Goal: Find specific page/section: Find specific page/section

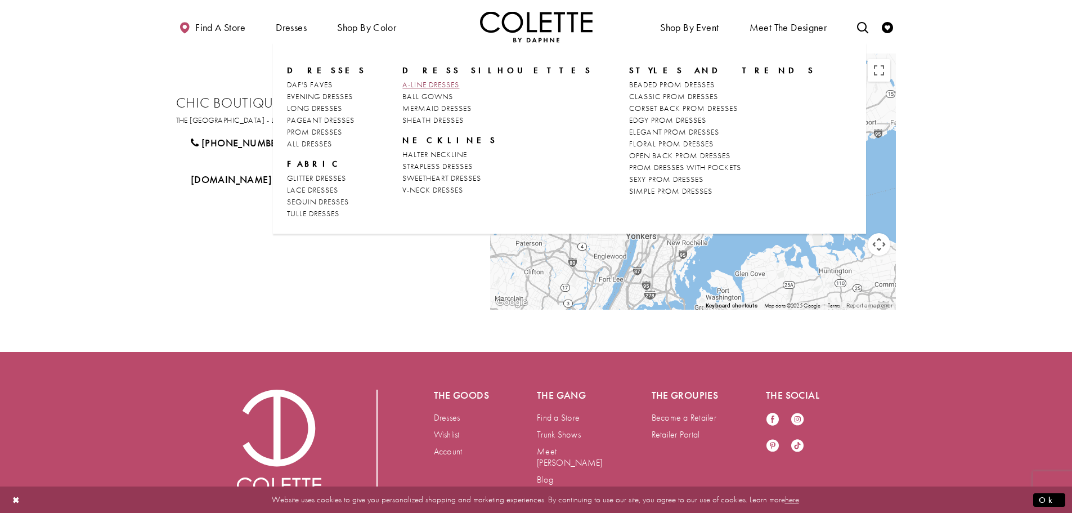
click at [448, 84] on span "A-LINE DRESSES" at bounding box center [430, 84] width 57 height 10
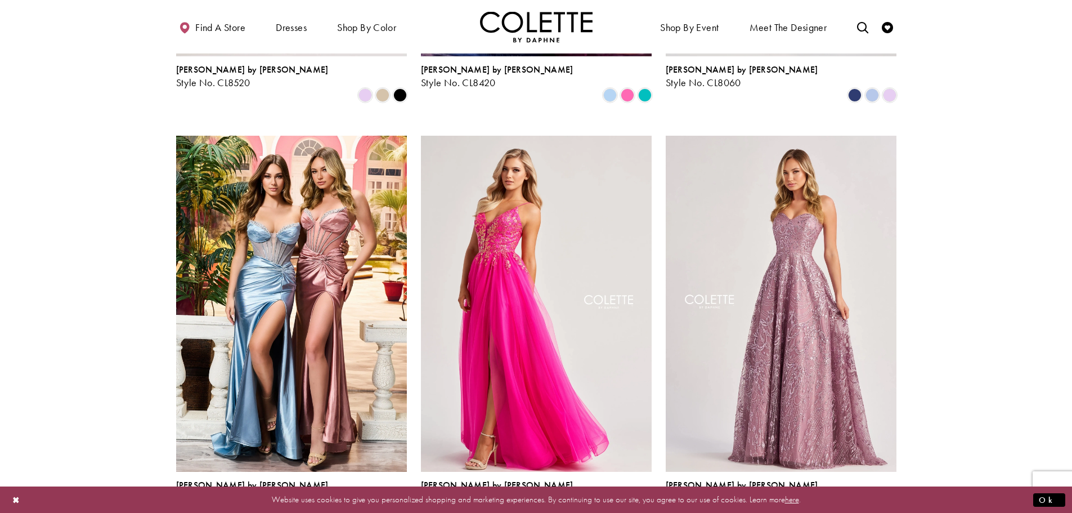
scroll to position [394, 0]
click at [857, 27] on icon "Toggle search" at bounding box center [862, 27] width 11 height 11
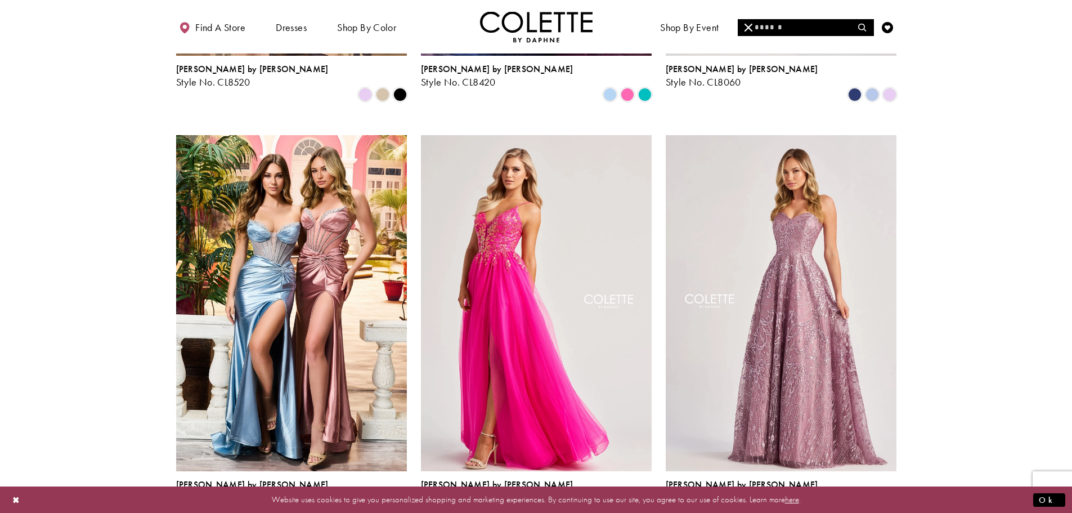
click at [772, 23] on input "Search" at bounding box center [806, 27] width 136 height 17
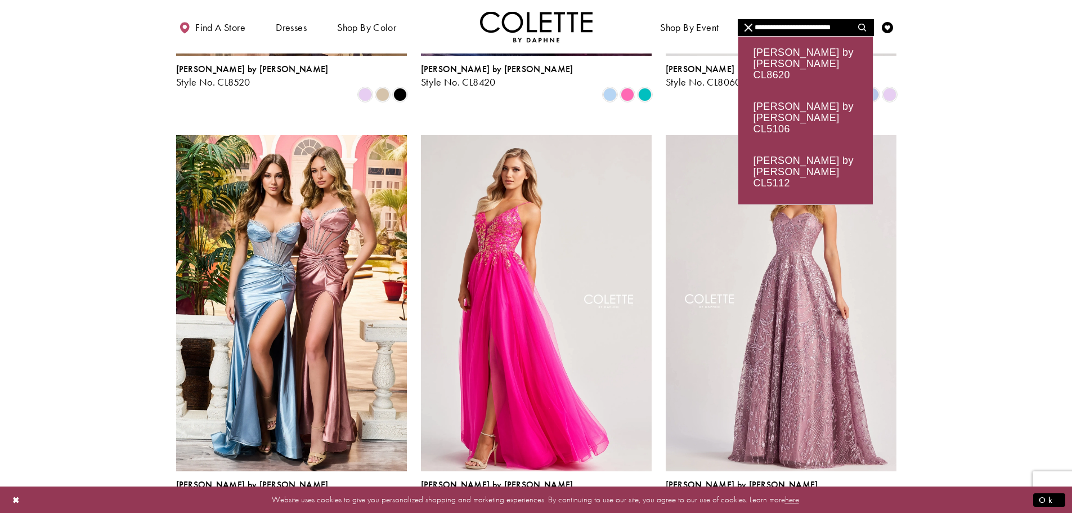
type input "**********"
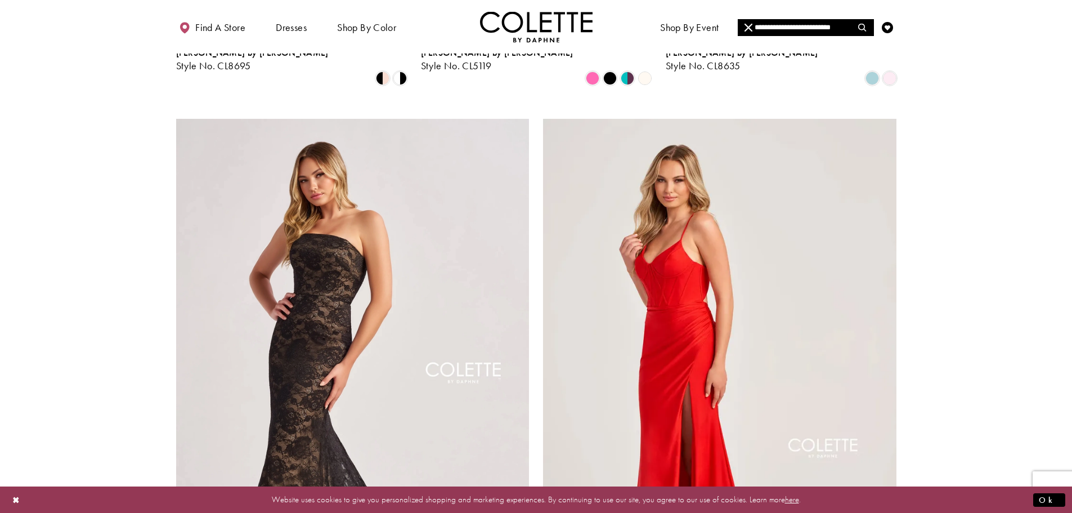
scroll to position [1969, 0]
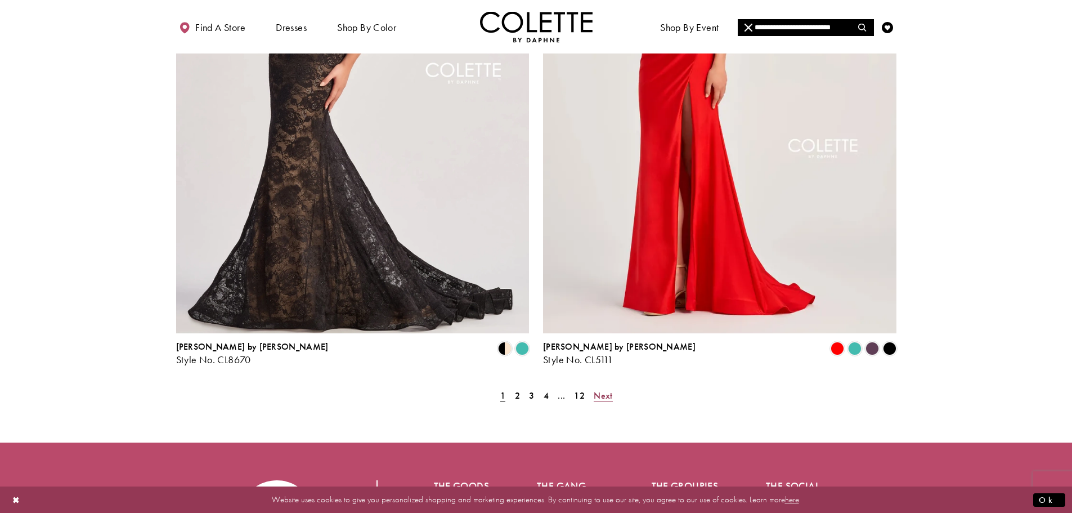
click at [605, 389] on span "Next" at bounding box center [603, 395] width 19 height 12
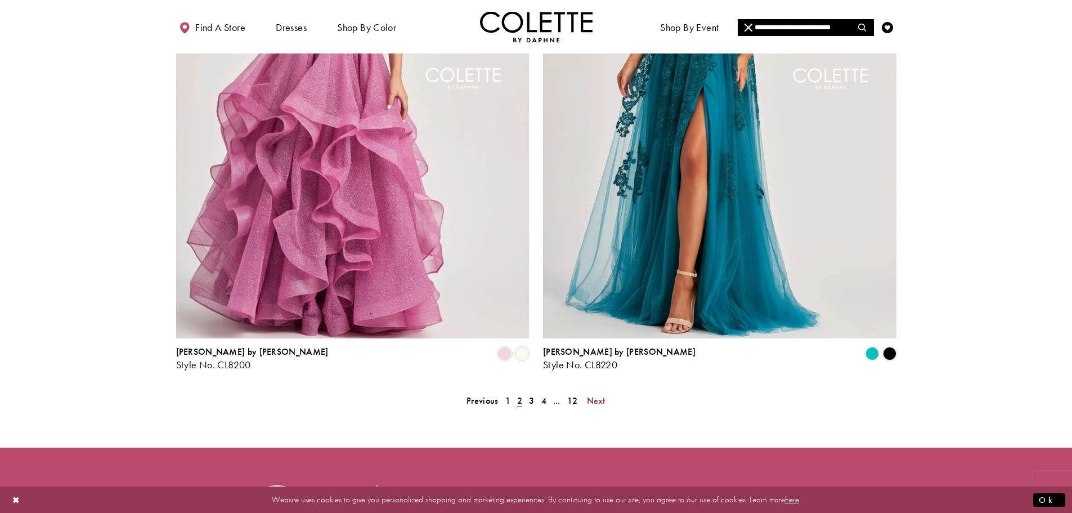
scroll to position [2078, 0]
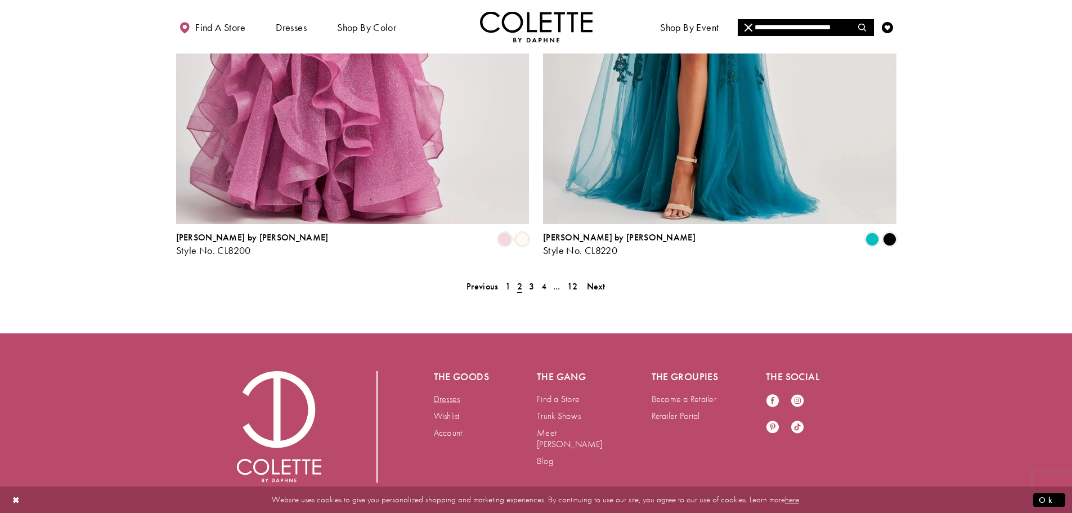
click at [453, 393] on link "Dresses" at bounding box center [447, 399] width 26 height 12
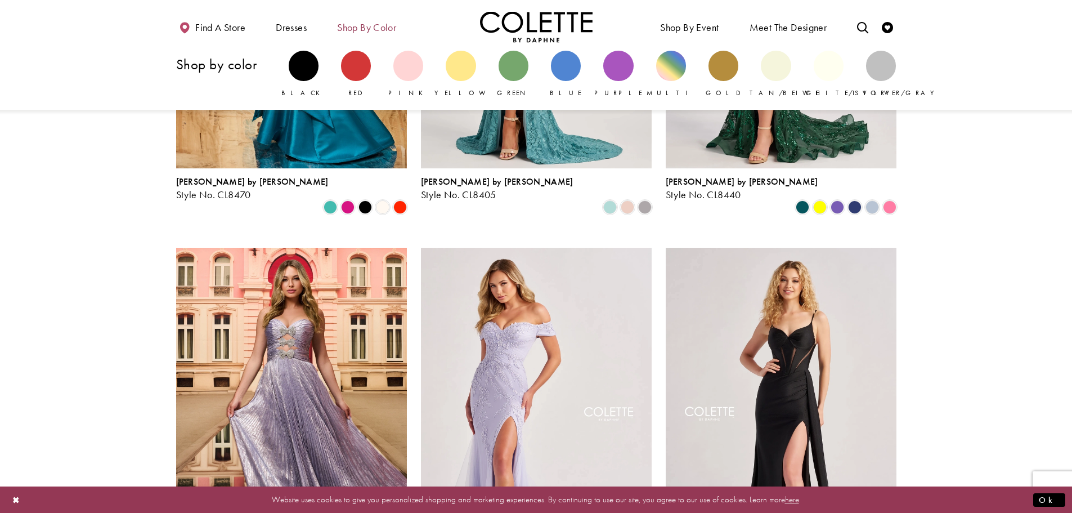
scroll to position [225, 0]
